Goal: Information Seeking & Learning: Learn about a topic

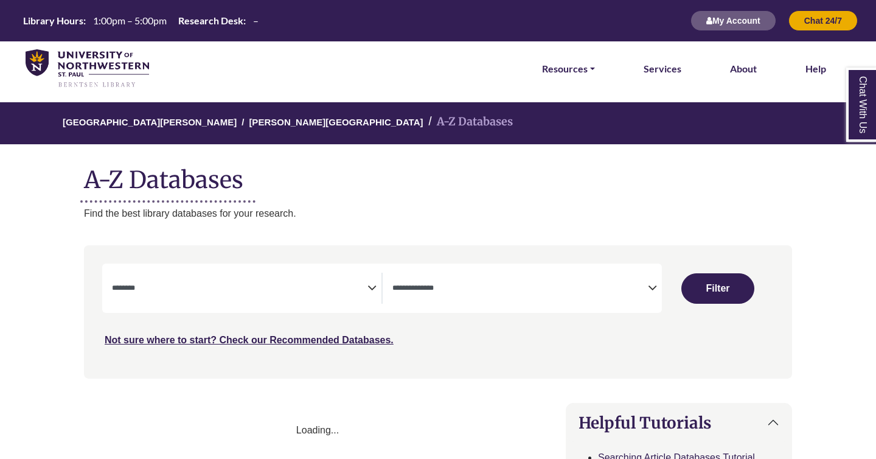
select select "Database Subject Filter"
select select "Database Types Filter"
select select "Database Subject Filter"
select select "Database Types Filter"
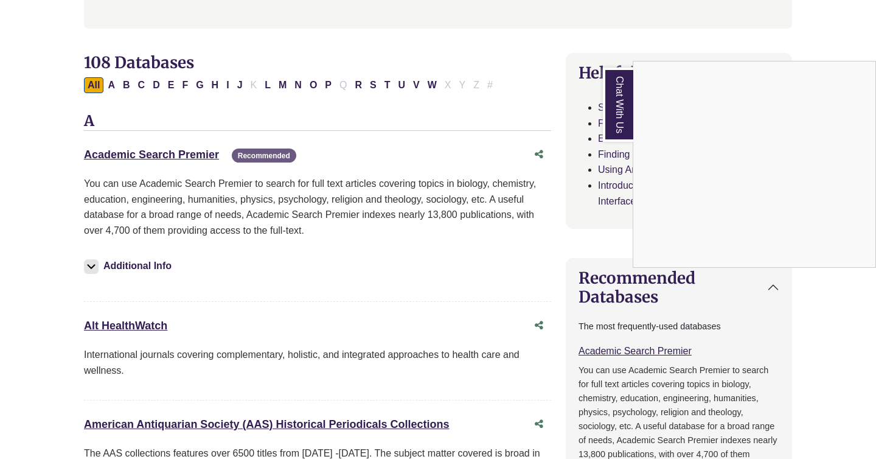
scroll to position [362, 0]
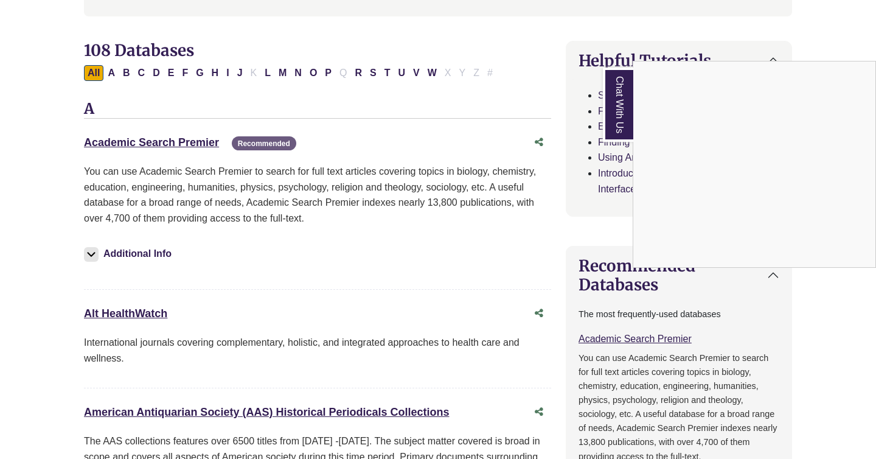
click at [617, 101] on link "Chat With Us" at bounding box center [618, 105] width 30 height 74
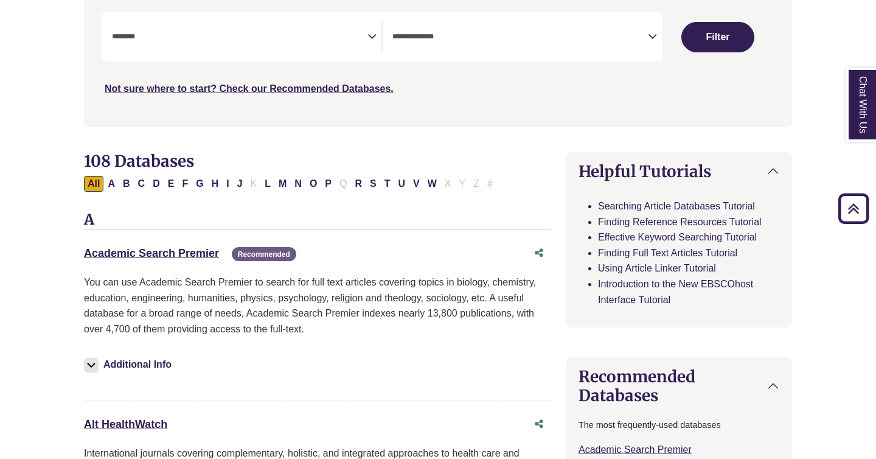
scroll to position [233, 0]
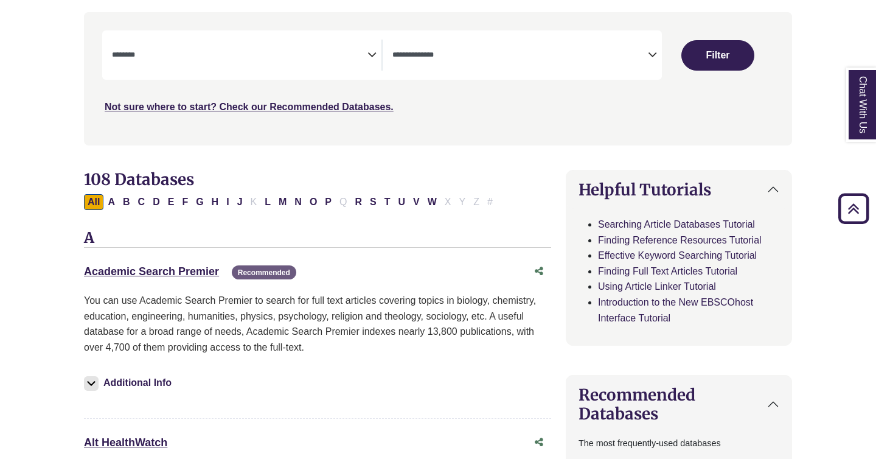
click at [255, 52] on textarea "Search" at bounding box center [240, 56] width 256 height 10
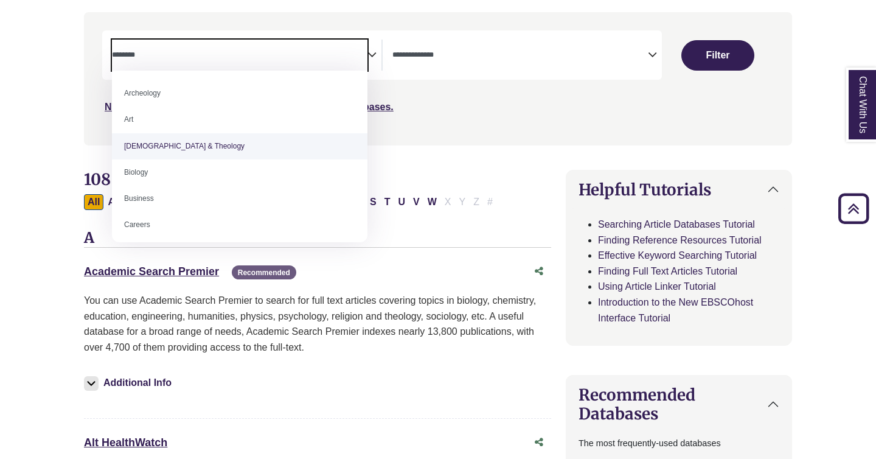
select select "*****"
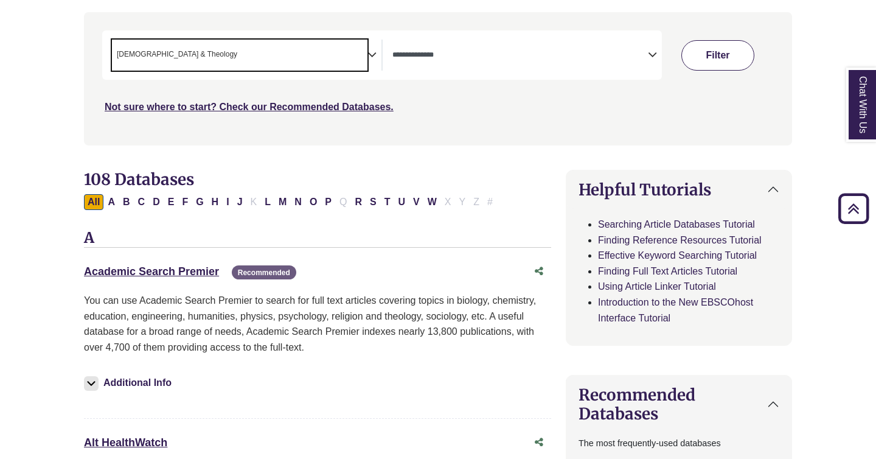
click at [698, 55] on button "Filter" at bounding box center [718, 55] width 73 height 30
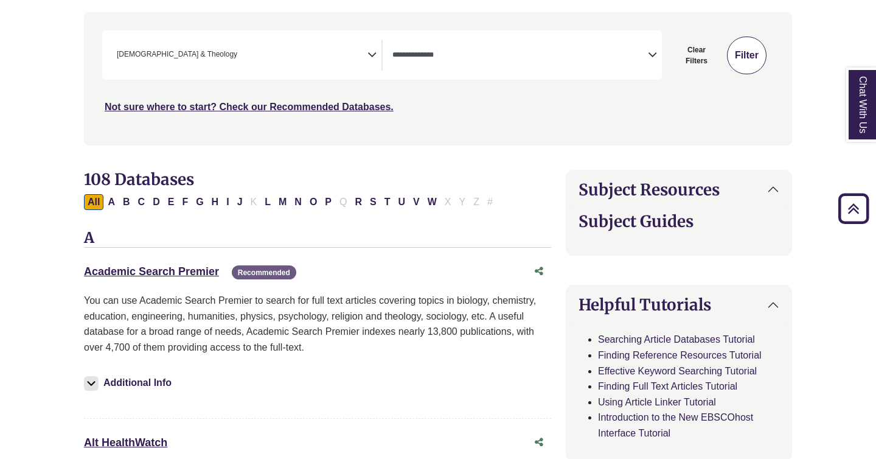
select select "Database Types Filter"
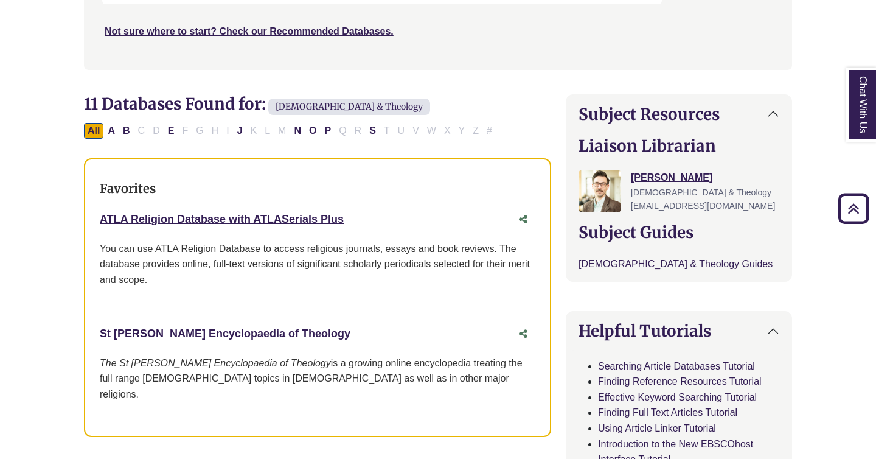
scroll to position [326, 0]
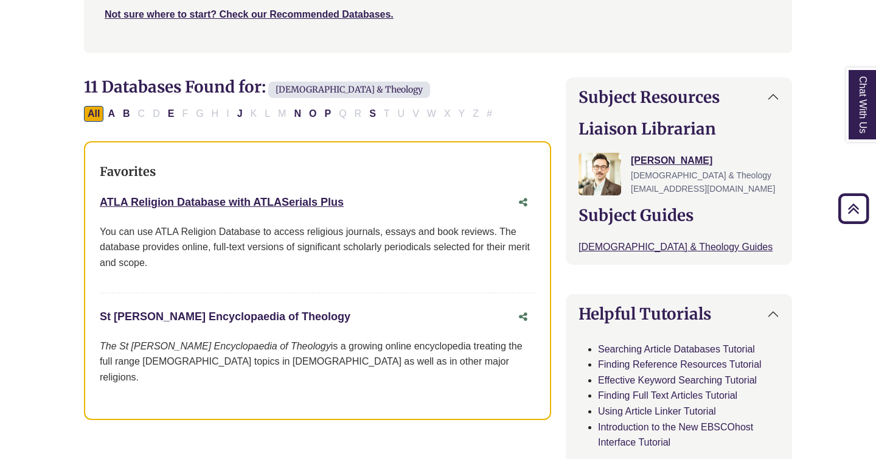
click at [294, 321] on link "St Andrews Encyclopaedia of Theology This link opens in a new window" at bounding box center [225, 316] width 251 height 12
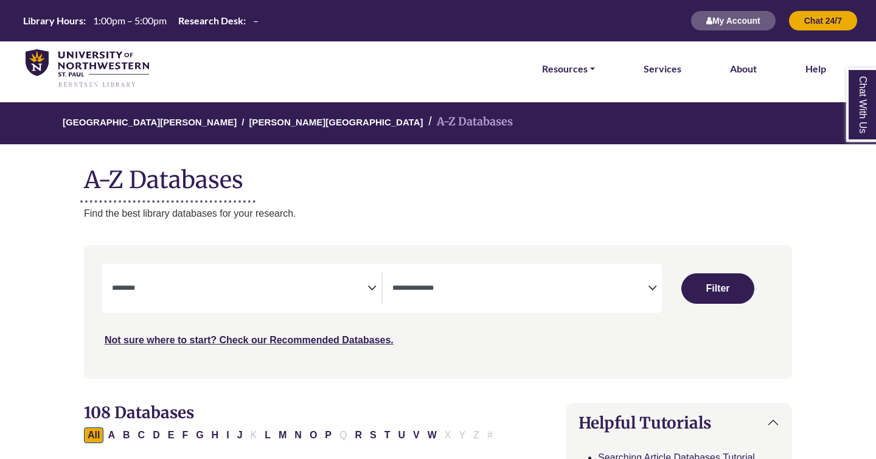
select select "Database Subject Filter"
select select "Database Types Filter"
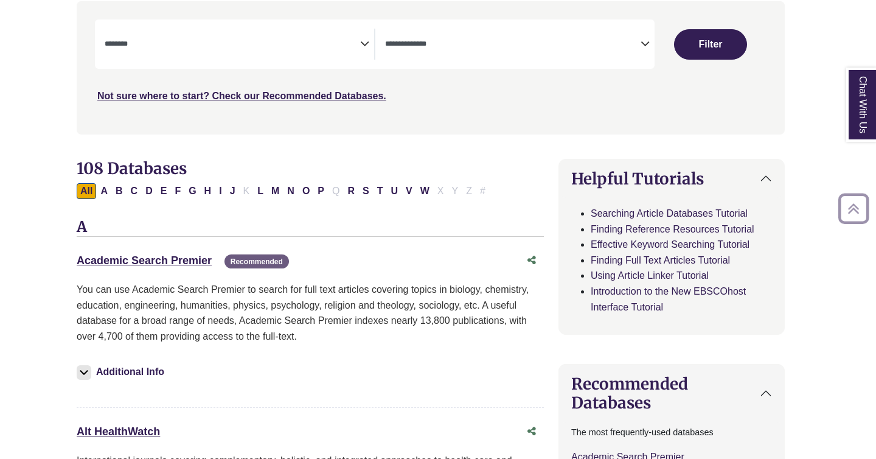
scroll to position [244, 7]
click at [178, 255] on link "Academic Search Premier This link opens in a new window" at bounding box center [144, 260] width 135 height 12
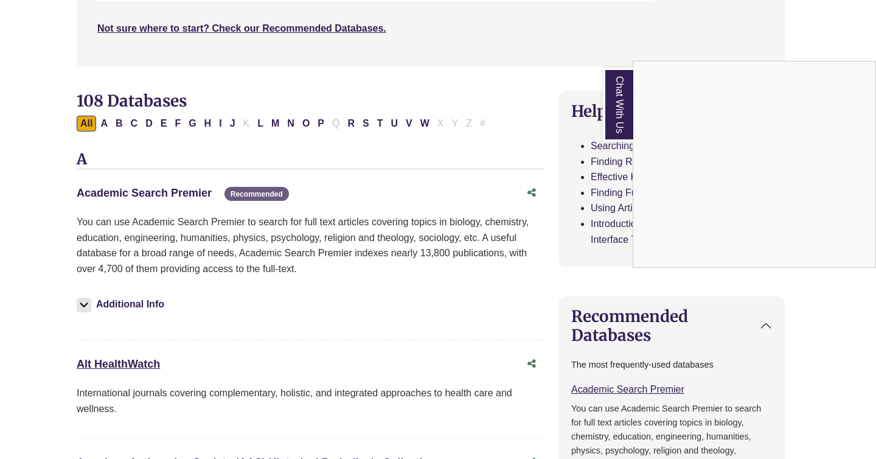
scroll to position [320, 7]
